Goal: Information Seeking & Learning: Check status

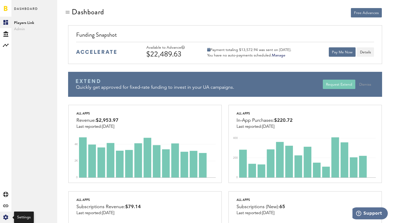
click at [5, 219] on icon at bounding box center [5, 217] width 5 height 5
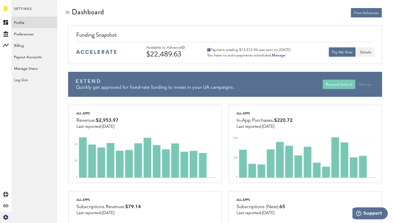
click at [22, 23] on link "Profile" at bounding box center [34, 22] width 46 height 11
click at [366, 52] on button "Details" at bounding box center [365, 51] width 17 height 9
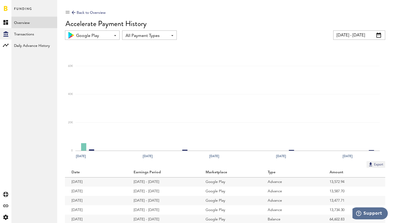
click at [138, 34] on span "All Payment Types" at bounding box center [147, 35] width 43 height 9
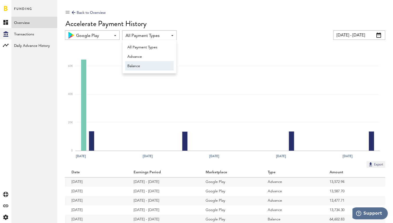
click at [136, 65] on span "Balance" at bounding box center [150, 66] width 44 height 9
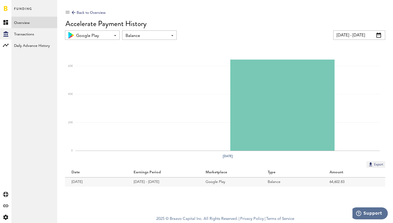
click at [135, 37] on span "Balance" at bounding box center [147, 35] width 43 height 9
click at [135, 47] on span "All Payment Types" at bounding box center [150, 47] width 44 height 9
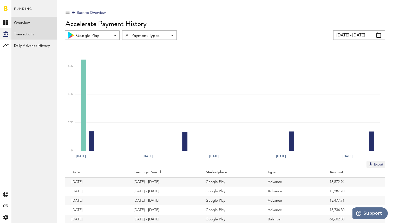
click at [28, 37] on link "Transactions" at bounding box center [34, 33] width 46 height 11
click at [24, 24] on link "Overview" at bounding box center [34, 22] width 46 height 11
